Goal: Task Accomplishment & Management: Use online tool/utility

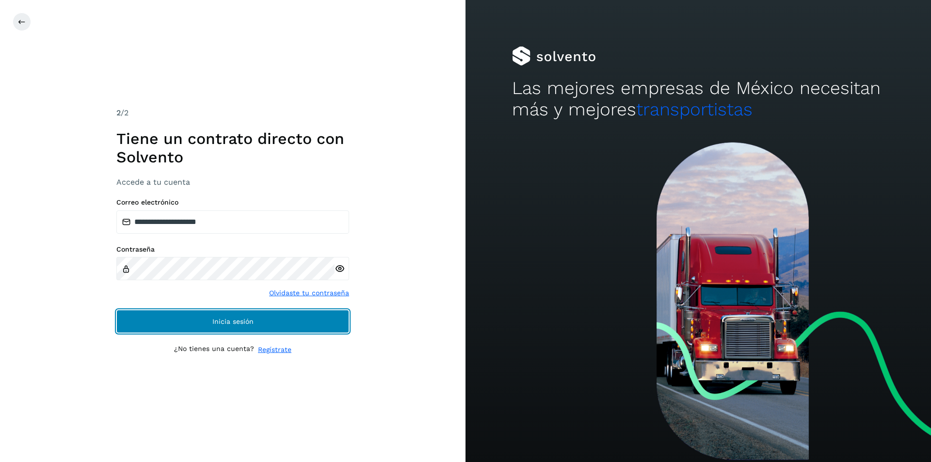
click at [230, 327] on button "Inicia sesión" at bounding box center [232, 321] width 233 height 23
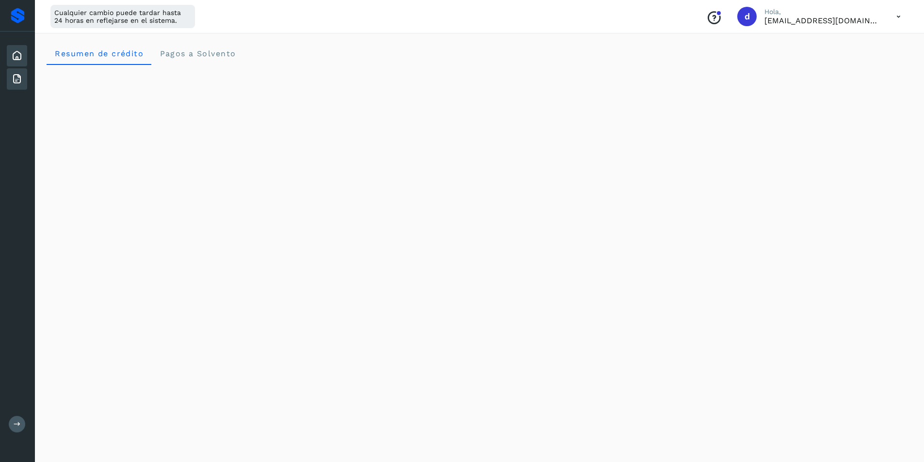
click at [22, 79] on icon at bounding box center [17, 79] width 12 height 12
click at [22, 80] on icon at bounding box center [17, 79] width 12 height 12
click at [16, 57] on icon at bounding box center [17, 56] width 12 height 12
click at [16, 78] on icon at bounding box center [17, 79] width 12 height 12
click at [898, 16] on icon at bounding box center [898, 17] width 20 height 20
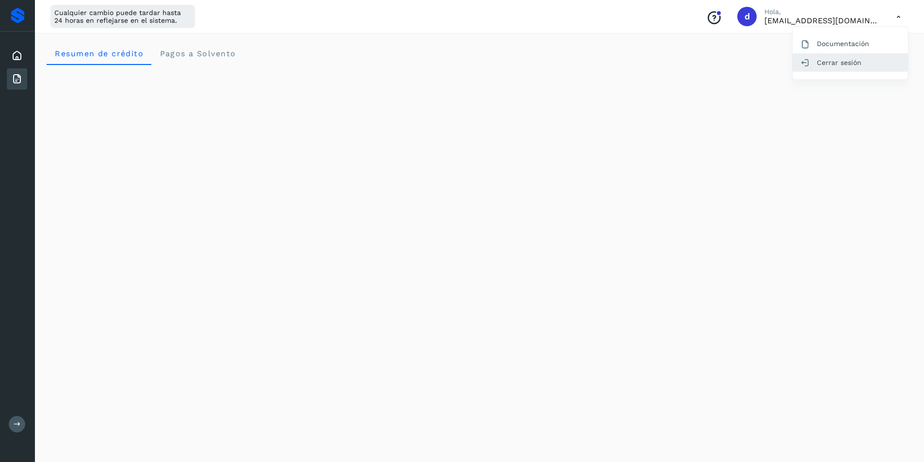
click at [831, 61] on div "Cerrar sesión" at bounding box center [849, 62] width 115 height 18
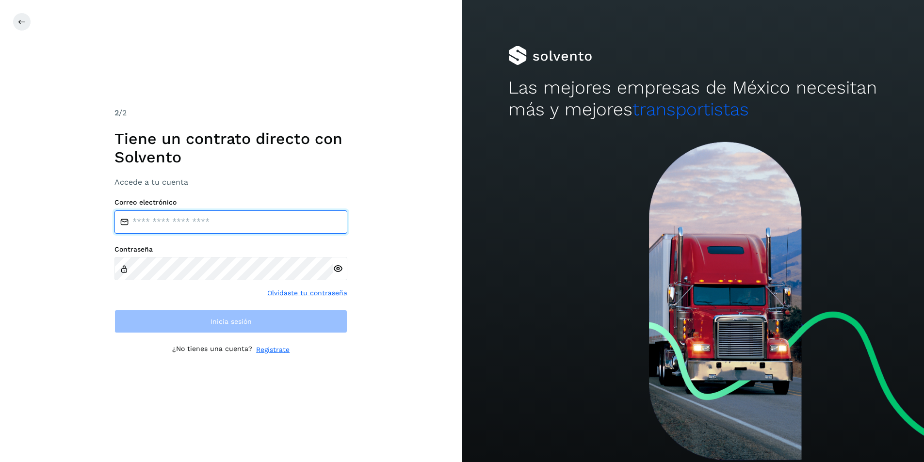
type input "**********"
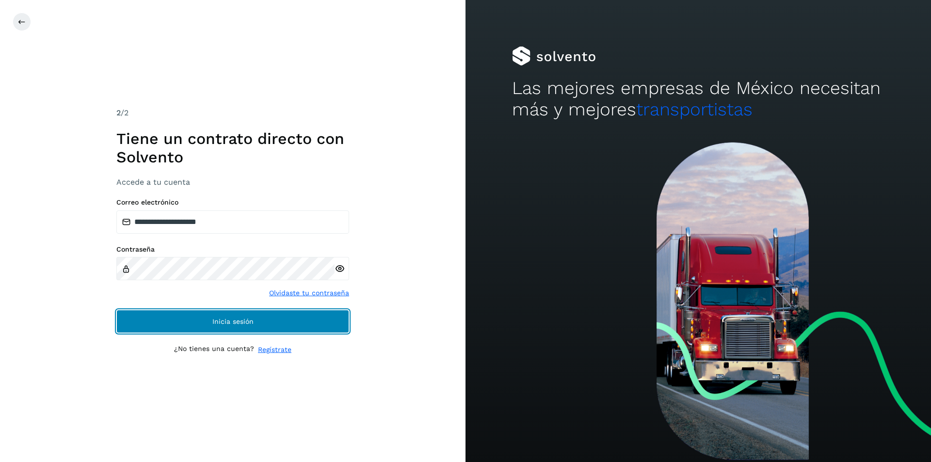
click at [272, 317] on button "Inicia sesión" at bounding box center [232, 321] width 233 height 23
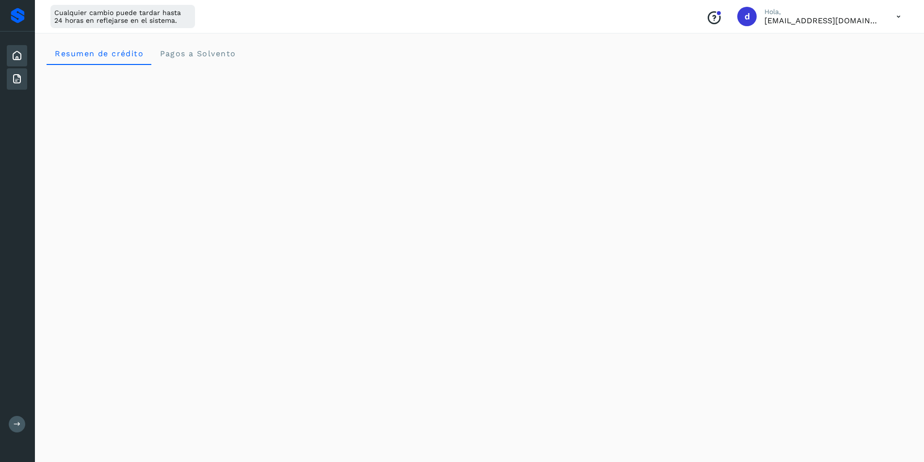
click at [21, 78] on icon at bounding box center [17, 79] width 12 height 12
click at [17, 80] on icon at bounding box center [17, 79] width 12 height 12
click at [182, 51] on span "Pagos a Solvento" at bounding box center [197, 53] width 77 height 9
click at [96, 53] on span "Resumen de crédito" at bounding box center [98, 53] width 89 height 9
click at [898, 17] on icon at bounding box center [898, 17] width 20 height 20
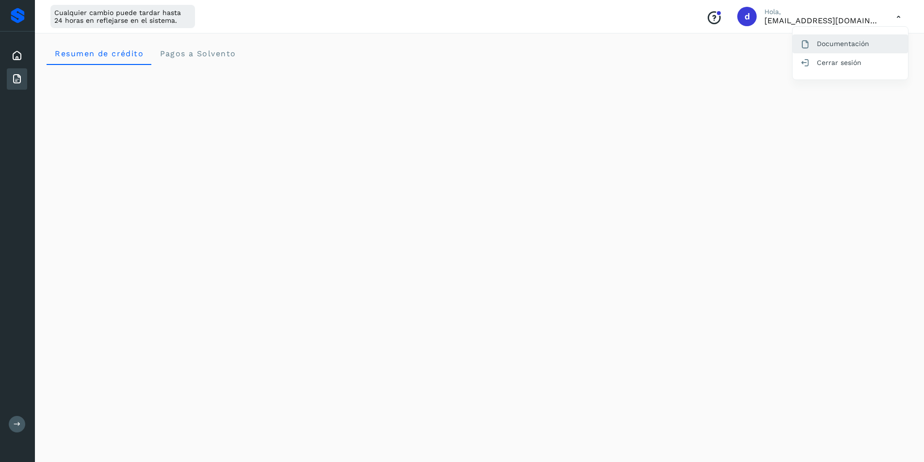
click at [832, 44] on div "Documentación" at bounding box center [849, 43] width 115 height 18
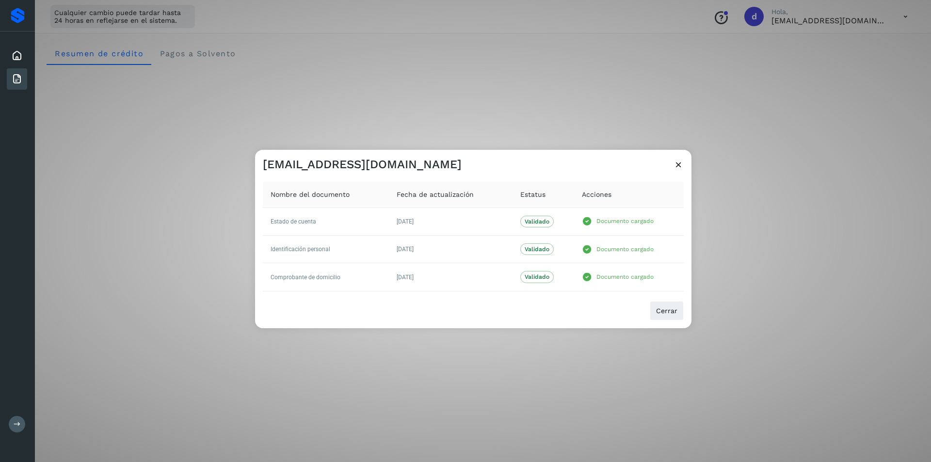
click at [676, 165] on icon at bounding box center [678, 164] width 10 height 10
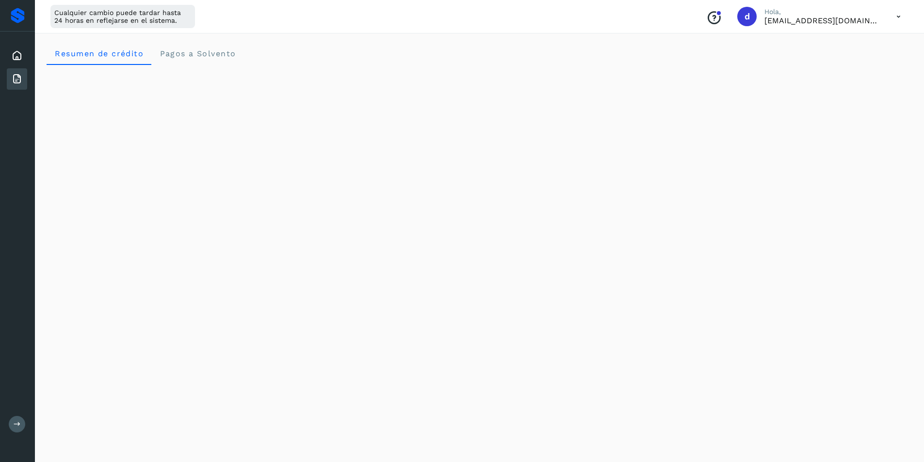
click at [18, 78] on icon at bounding box center [17, 79] width 12 height 12
click at [22, 73] on icon at bounding box center [17, 79] width 12 height 12
click at [17, 79] on icon at bounding box center [17, 79] width 12 height 12
click at [20, 80] on icon at bounding box center [17, 79] width 12 height 12
click at [17, 51] on icon at bounding box center [17, 56] width 12 height 12
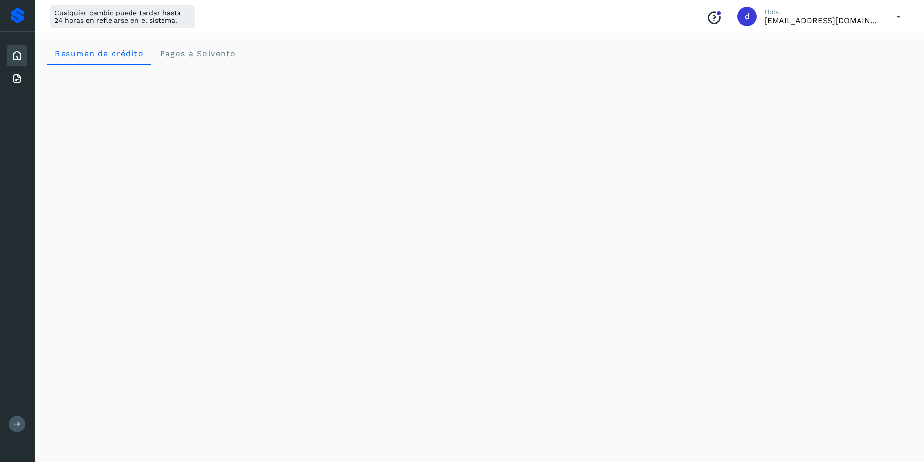
click at [17, 51] on icon at bounding box center [17, 56] width 12 height 12
click at [13, 80] on icon at bounding box center [17, 79] width 12 height 12
click at [16, 80] on icon at bounding box center [17, 79] width 12 height 12
click at [895, 16] on icon at bounding box center [898, 17] width 20 height 20
click at [845, 62] on div "Cerrar sesión" at bounding box center [849, 62] width 115 height 18
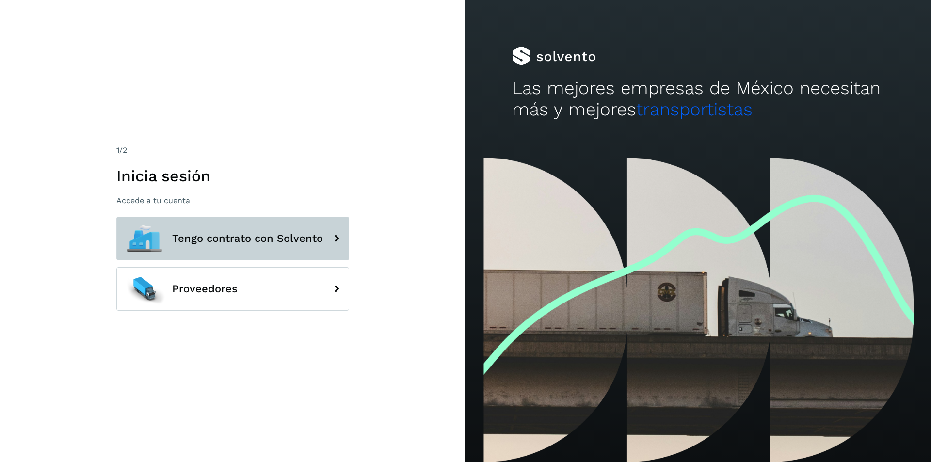
click at [262, 235] on span "Tengo contrato con Solvento" at bounding box center [247, 239] width 151 height 12
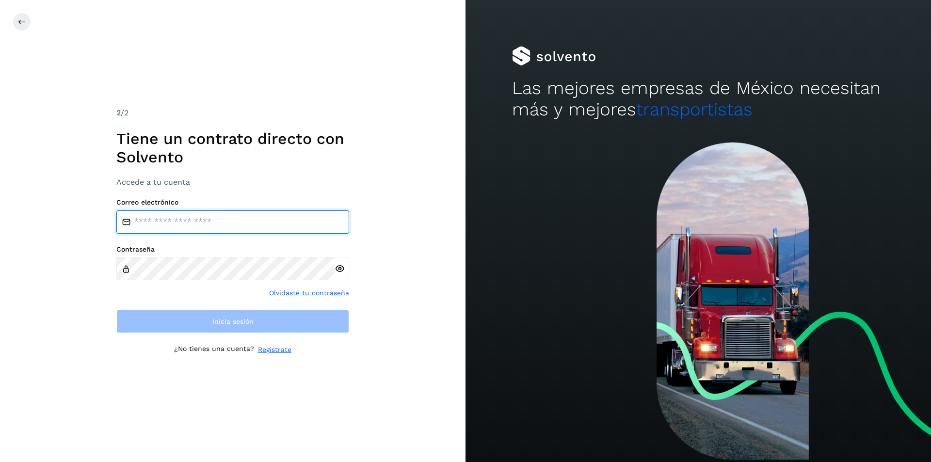
type input "**********"
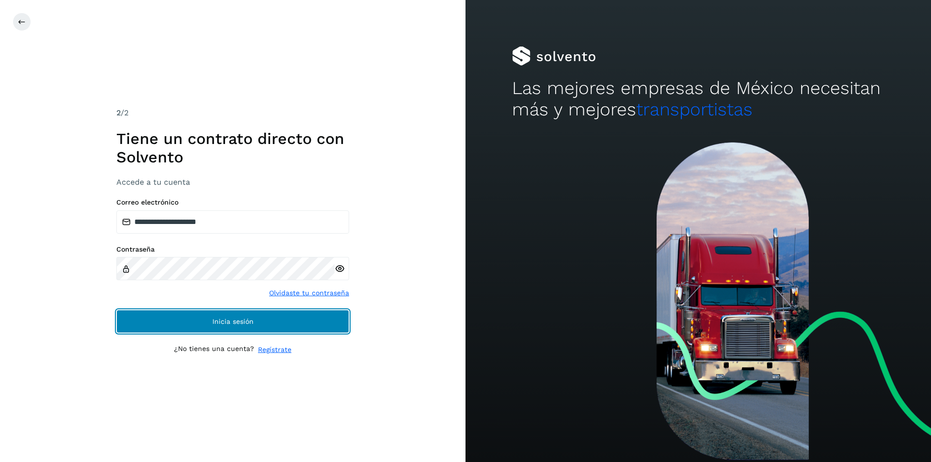
click at [228, 324] on span "Inicia sesión" at bounding box center [232, 321] width 41 height 7
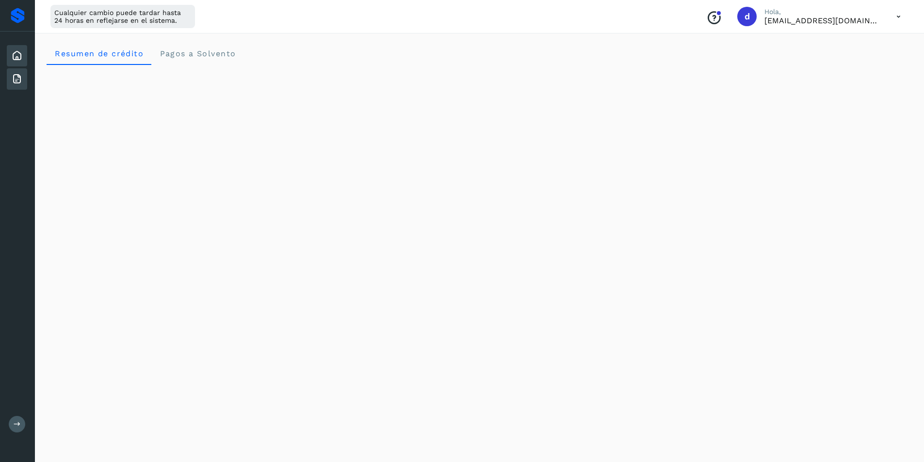
click at [18, 79] on icon at bounding box center [17, 79] width 12 height 12
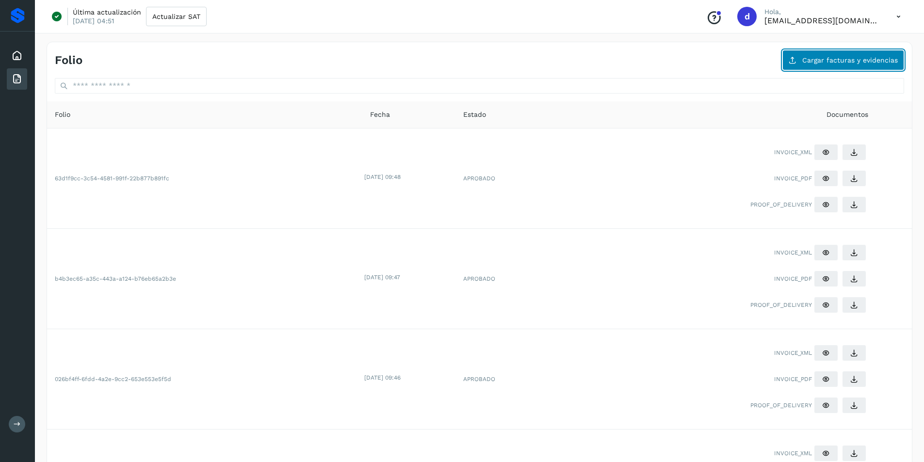
click at [837, 61] on span "Cargar facturas y evidencias" at bounding box center [850, 60] width 96 height 7
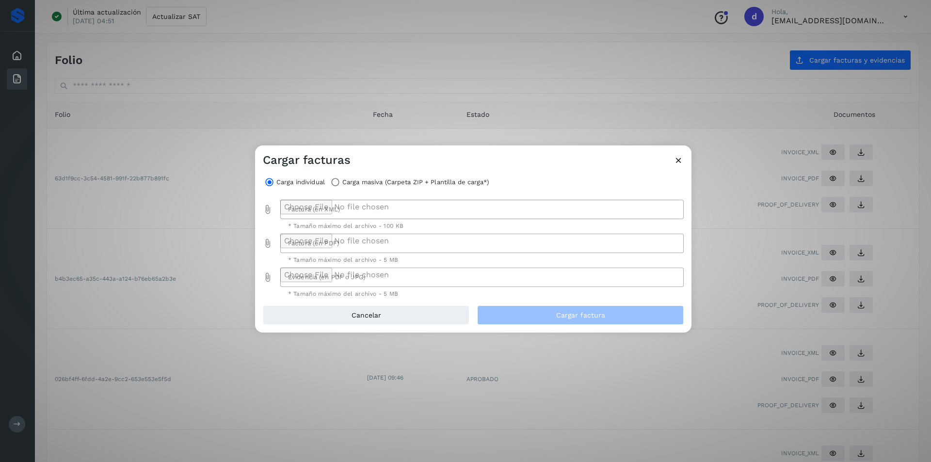
click at [333, 206] on div at bounding box center [479, 209] width 398 height 19
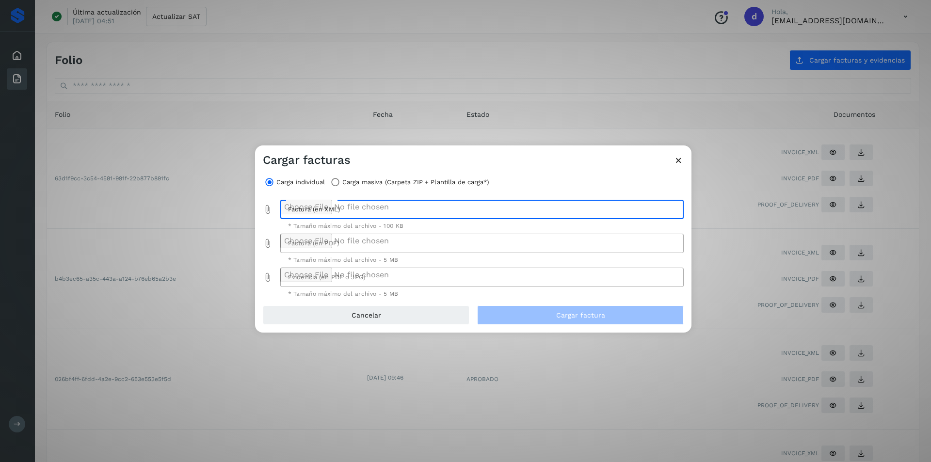
type input "**********"
click at [353, 234] on div at bounding box center [479, 243] width 398 height 19
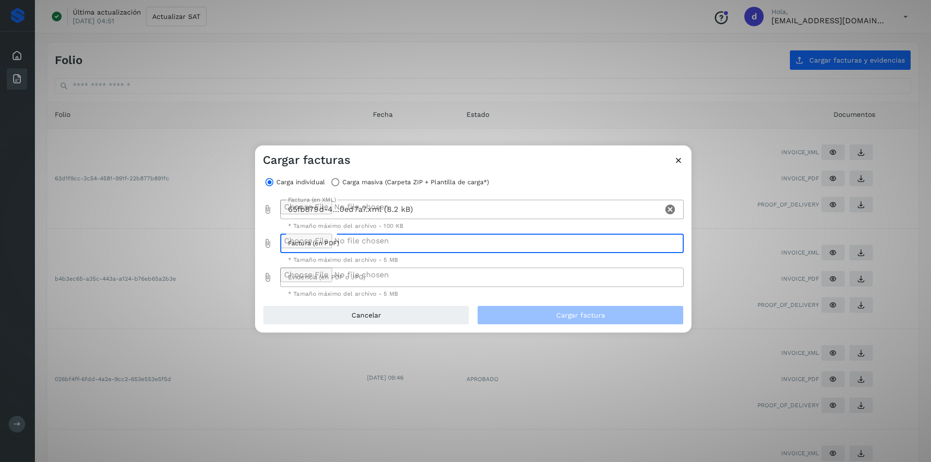
type input "**********"
click at [340, 287] on div at bounding box center [479, 277] width 398 height 19
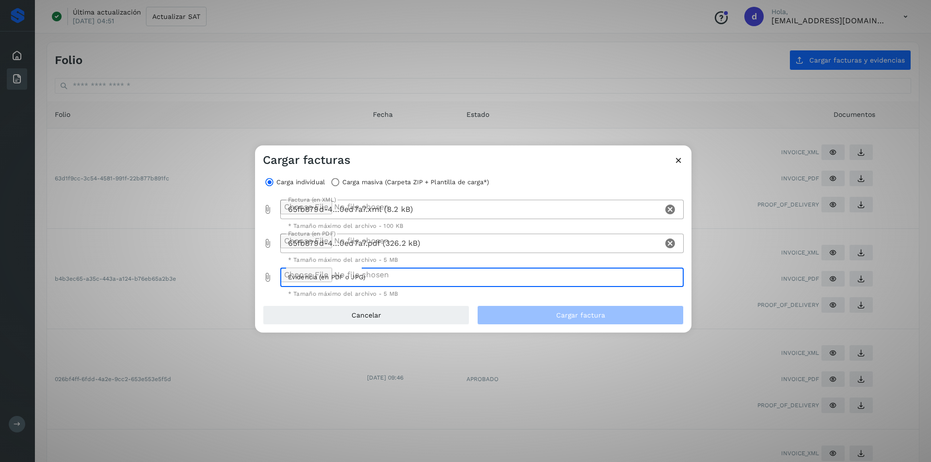
type input "**********"
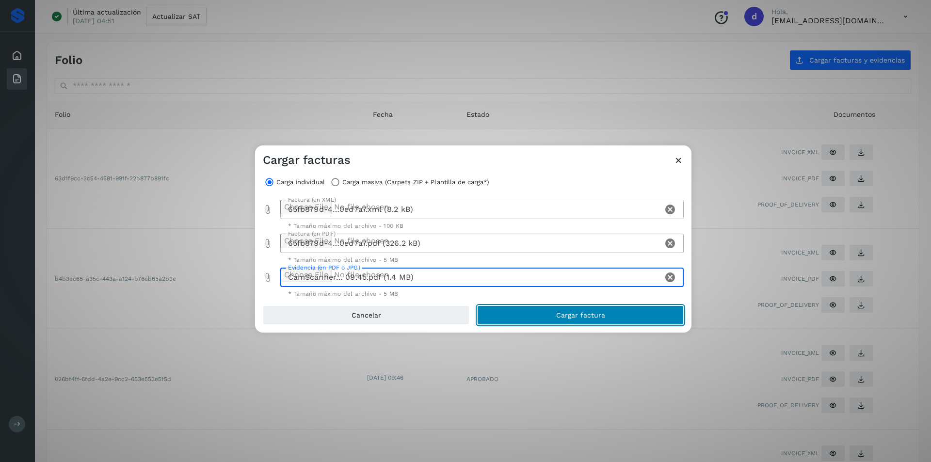
click at [568, 312] on span "Cargar factura" at bounding box center [580, 315] width 49 height 7
